Goal: Transaction & Acquisition: Obtain resource

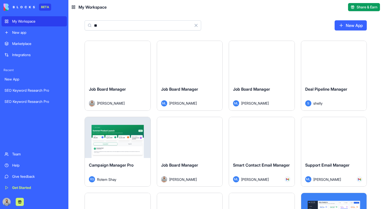
type input "*"
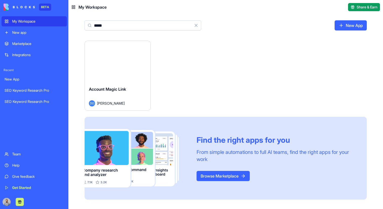
type input "*****"
click at [92, 70] on div "Launch" at bounding box center [118, 61] width 66 height 41
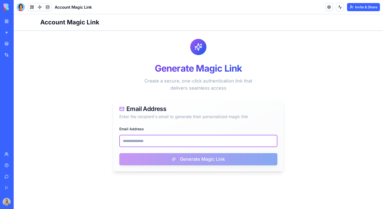
click at [192, 141] on input "Email Address" at bounding box center [198, 141] width 158 height 12
paste input "**********"
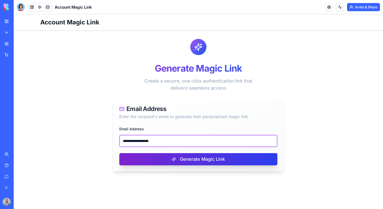
type input "**********"
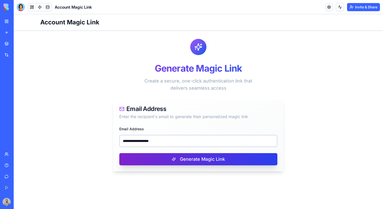
click at [219, 162] on button "Generate Magic Link" at bounding box center [198, 159] width 158 height 12
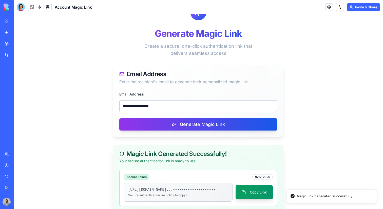
scroll to position [49, 0]
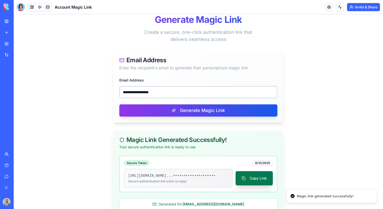
click at [264, 179] on button "Copy Link" at bounding box center [254, 178] width 37 height 14
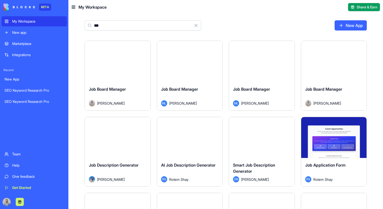
type input "***"
click at [117, 79] on div "Launch" at bounding box center [118, 61] width 66 height 41
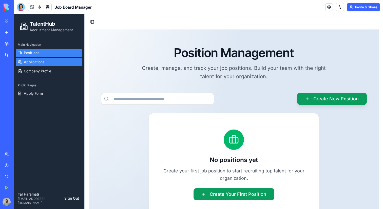
click at [59, 61] on link "Applications" at bounding box center [49, 62] width 67 height 8
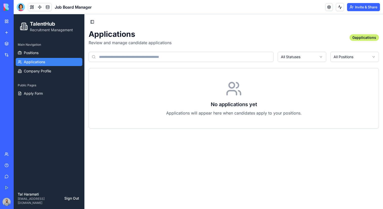
click at [17, 20] on div "My Workspace" at bounding box center [15, 21] width 7 height 5
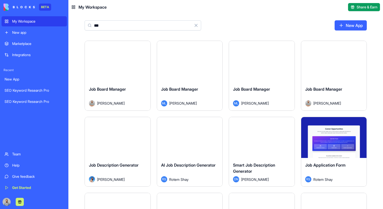
type input "***"
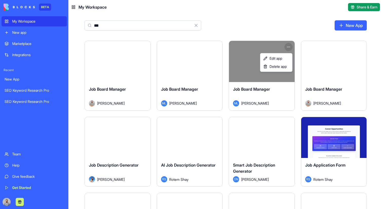
click at [287, 49] on html "BETA My Workspace New app Marketplace Integrations Recent New App SEO Keyword R…" at bounding box center [191, 104] width 383 height 209
click at [285, 64] on span "Delete app" at bounding box center [278, 66] width 17 height 5
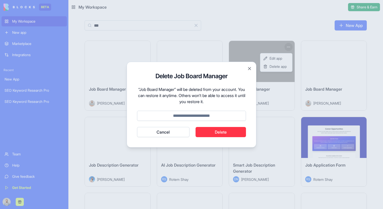
click at [233, 129] on button "Delete" at bounding box center [221, 132] width 51 height 10
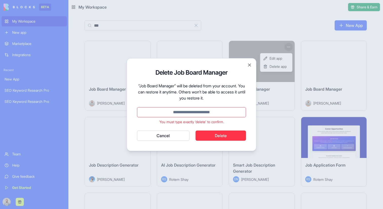
click at [225, 112] on input at bounding box center [191, 112] width 109 height 10
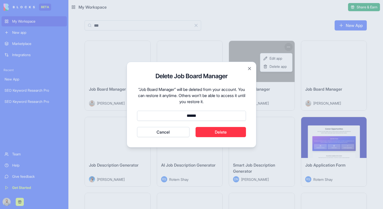
type input "******"
click at [230, 138] on div "Delete Job Board Manager “Job Board Manager” will be deleted from your account.…" at bounding box center [192, 105] width 130 height 86
click at [231, 132] on button "Delete" at bounding box center [221, 132] width 51 height 10
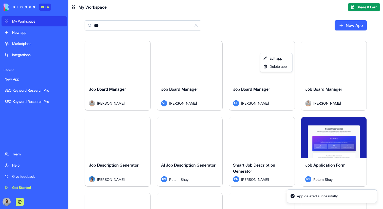
click at [219, 49] on html "BETA My Workspace New app Marketplace Integrations Recent New App SEO Keyword R…" at bounding box center [191, 104] width 383 height 209
click at [218, 47] on html "BETA My Workspace New app Marketplace Integrations Recent New App SEO Keyword R…" at bounding box center [191, 104] width 383 height 209
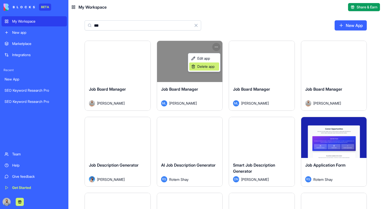
click at [205, 66] on span "Delete app" at bounding box center [205, 66] width 17 height 5
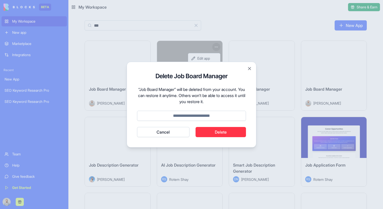
click at [208, 118] on input at bounding box center [191, 116] width 109 height 10
type input "******"
click at [215, 130] on button "Delete" at bounding box center [221, 132] width 51 height 10
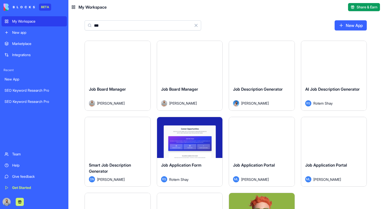
type input "***"
click at [206, 61] on button "Launch" at bounding box center [190, 61] width 38 height 10
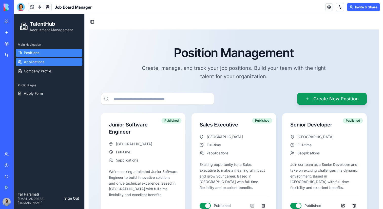
click at [65, 59] on link "Applications" at bounding box center [49, 62] width 67 height 8
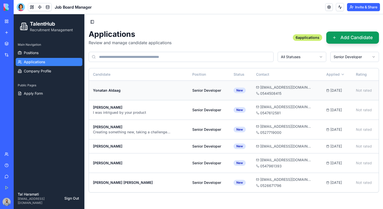
click at [299, 92] on div "0544508415" at bounding box center [287, 93] width 62 height 5
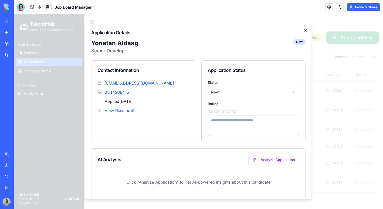
scroll to position [27, 0]
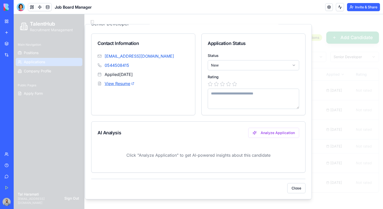
click at [121, 85] on link "View Resume" at bounding box center [120, 83] width 30 height 6
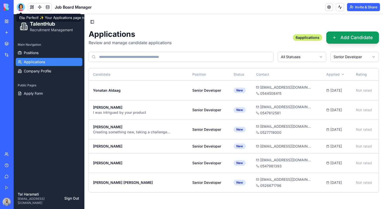
click at [19, 5] on div at bounding box center [21, 7] width 8 height 8
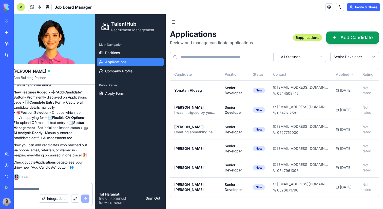
scroll to position [0, 0]
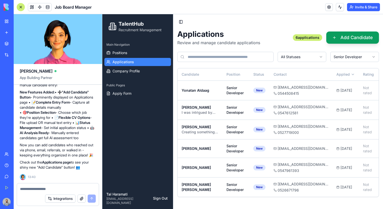
click at [45, 190] on textarea at bounding box center [58, 188] width 76 height 5
type textarea "**********"
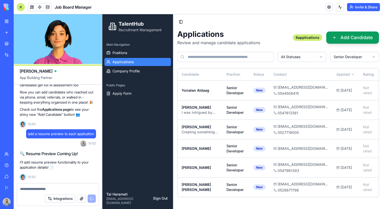
scroll to position [6309, 0]
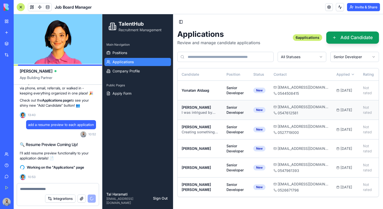
click at [318, 112] on div "0547612581" at bounding box center [301, 112] width 55 height 5
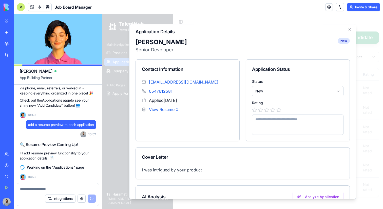
scroll to position [0, 0]
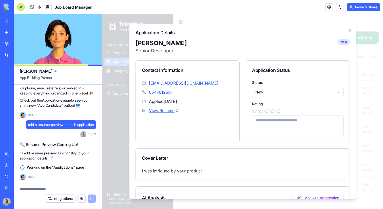
click at [165, 110] on link "View Resume" at bounding box center [164, 110] width 30 height 6
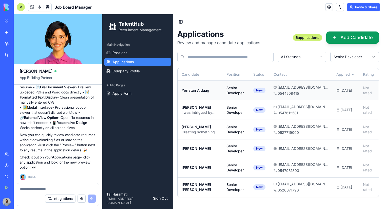
click at [320, 93] on div "0544508415" at bounding box center [301, 93] width 55 height 5
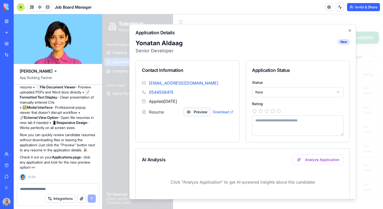
click at [195, 112] on button "Preview" at bounding box center [197, 111] width 27 height 9
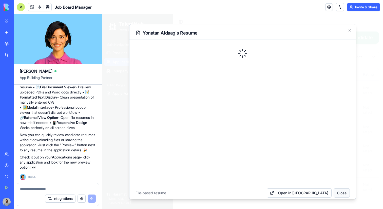
click at [343, 190] on button "Close" at bounding box center [342, 192] width 16 height 9
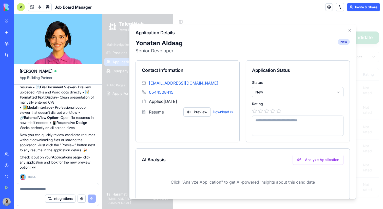
click at [352, 31] on div "Application Details Yonatan Aldaag Senior Developer New Contact Information yal…" at bounding box center [242, 111] width 227 height 175
click at [351, 31] on icon "button" at bounding box center [350, 30] width 4 height 4
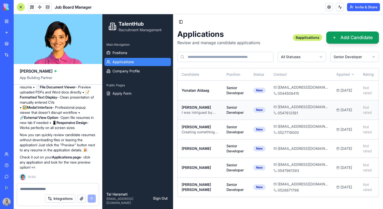
click at [311, 109] on div "oroneliza@gmail.com 0547612581" at bounding box center [301, 109] width 55 height 11
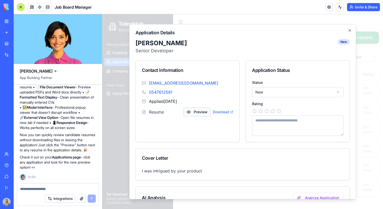
click at [202, 113] on button "Preview" at bounding box center [197, 111] width 27 height 9
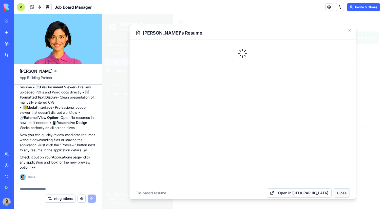
click at [340, 190] on button "Close" at bounding box center [342, 192] width 16 height 9
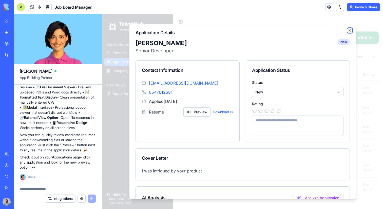
click at [350, 28] on icon "button" at bounding box center [350, 30] width 4 height 4
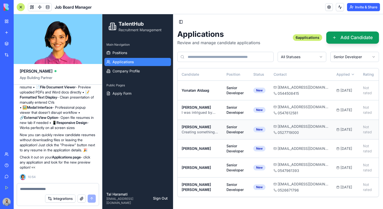
click at [227, 136] on td "Senior Developer" at bounding box center [236, 129] width 27 height 20
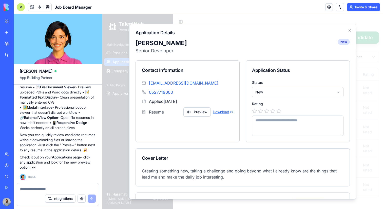
click at [226, 113] on link "Download" at bounding box center [223, 111] width 21 height 5
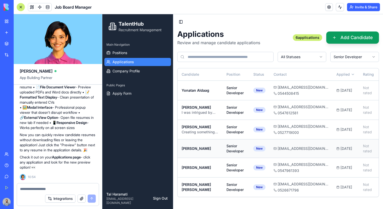
click at [193, 149] on div "Gideao Silva" at bounding box center [200, 148] width 37 height 5
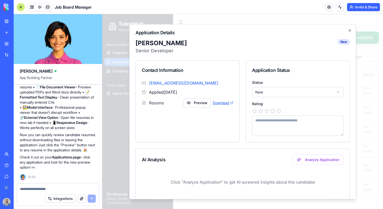
click at [222, 101] on link "Download" at bounding box center [223, 102] width 21 height 5
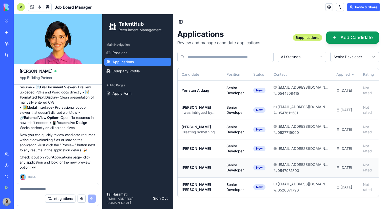
click at [216, 167] on div "Elad Grief" at bounding box center [200, 167] width 37 height 5
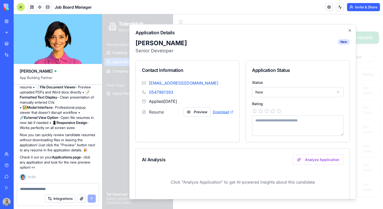
click at [226, 112] on link "Download" at bounding box center [223, 111] width 21 height 5
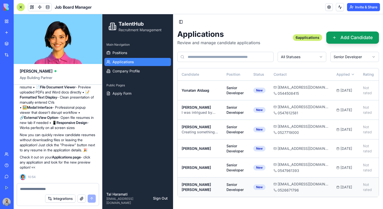
click at [228, 186] on div "Senior Developer" at bounding box center [236, 187] width 19 height 10
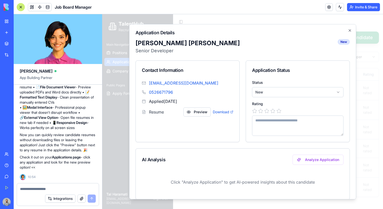
click at [226, 116] on div "Preview Download" at bounding box center [209, 111] width 50 height 9
click at [226, 113] on link "Download" at bounding box center [223, 111] width 21 height 5
click at [352, 30] on icon "button" at bounding box center [350, 30] width 4 height 4
